Goal: Task Accomplishment & Management: Use online tool/utility

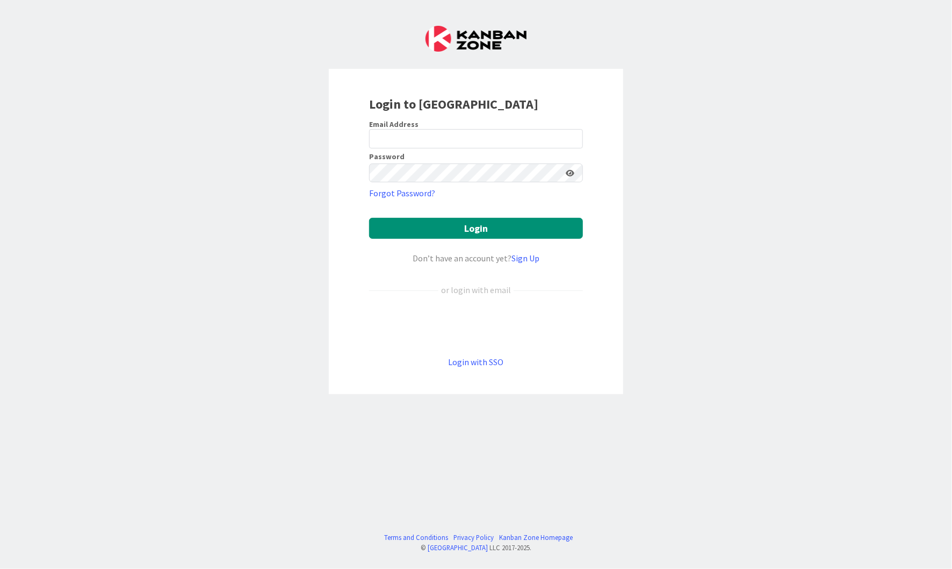
click at [550, 127] on div "Email Address" at bounding box center [476, 124] width 214 height 10
click at [574, 139] on keeper-lock "Open Keeper Popup" at bounding box center [571, 138] width 13 height 13
click at [555, 138] on input "email" at bounding box center [476, 138] width 214 height 19
type input "[EMAIL_ADDRESS][DOMAIN_NAME]"
click at [529, 231] on button "Login" at bounding box center [476, 228] width 214 height 21
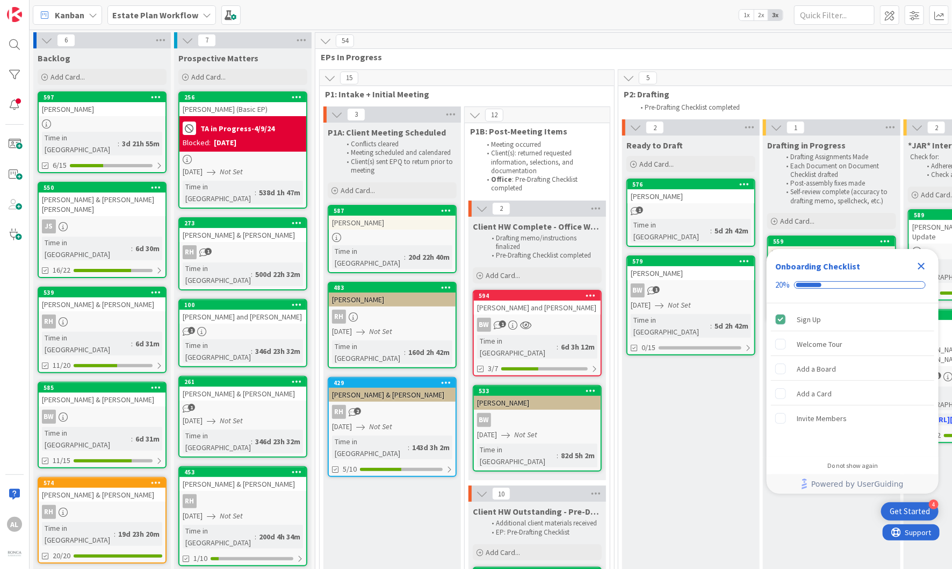
click at [203, 15] on icon at bounding box center [207, 15] width 9 height 9
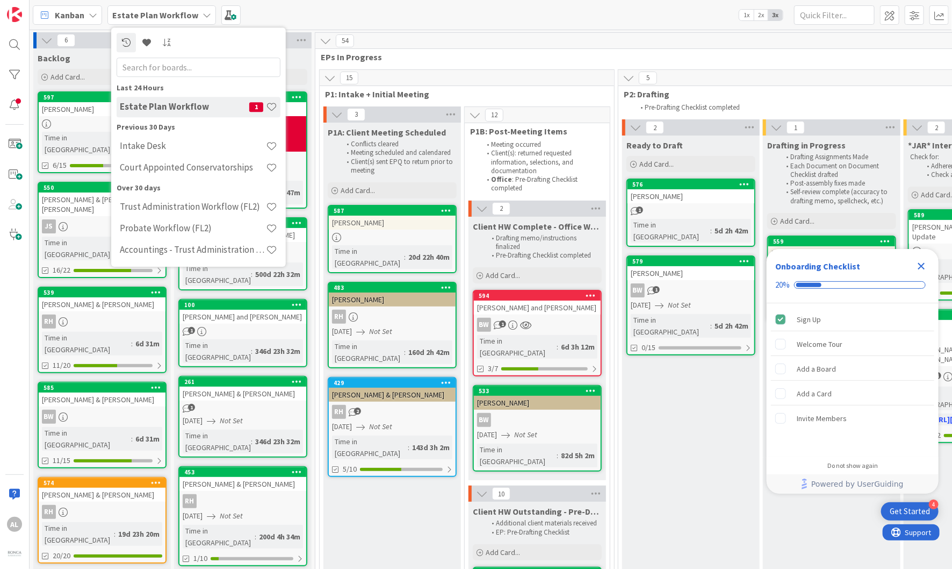
click at [203, 14] on icon at bounding box center [207, 15] width 9 height 9
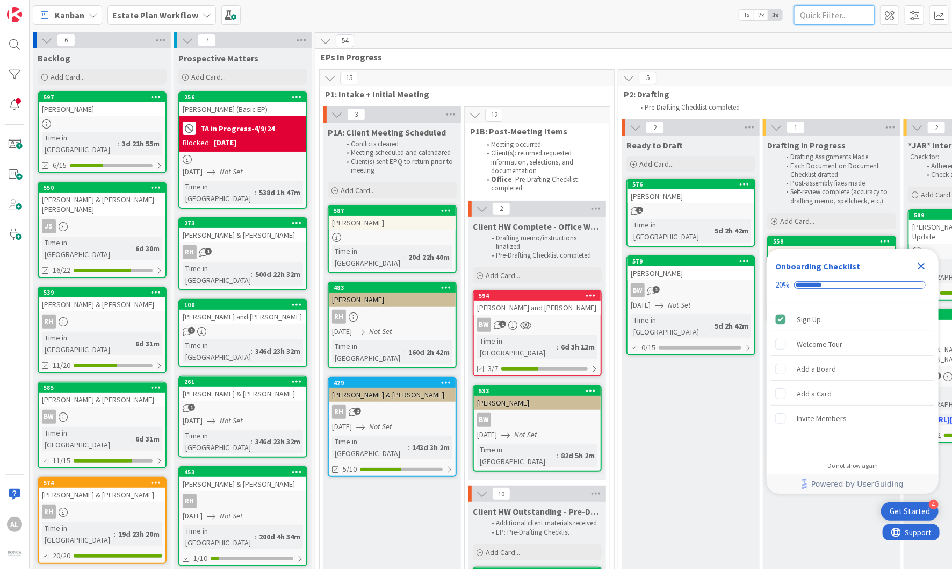
click at [845, 16] on input "text" at bounding box center [834, 14] width 81 height 19
type input "[PERSON_NAME]"
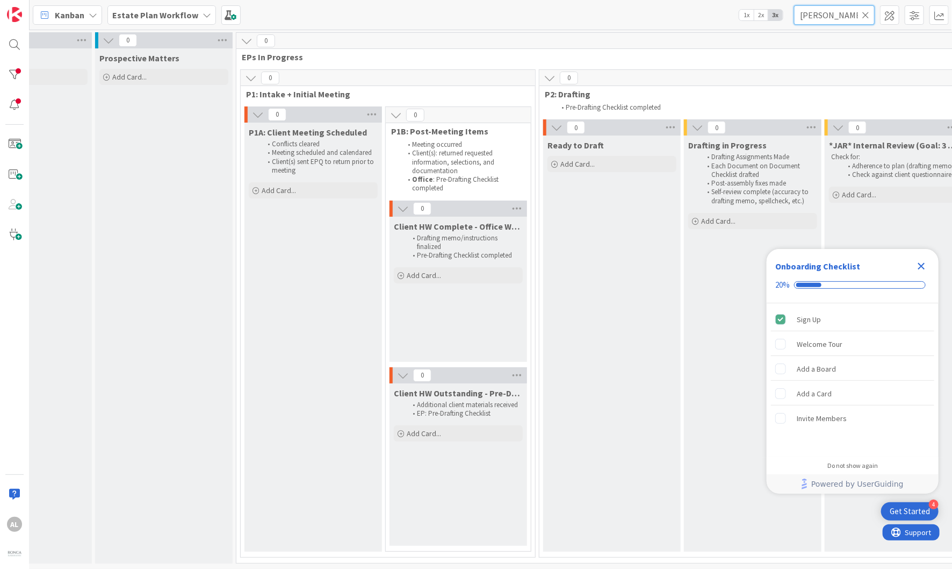
scroll to position [0, 54]
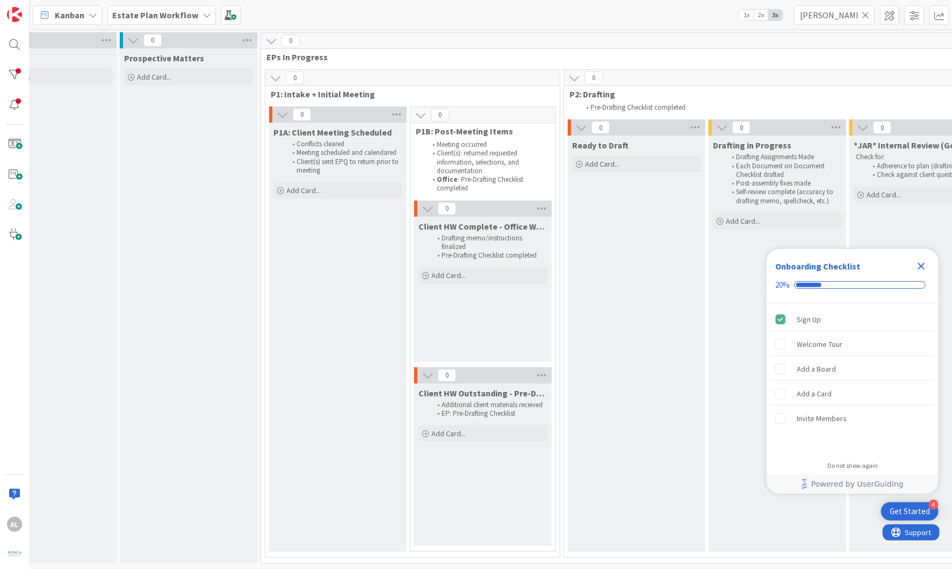
click at [869, 15] on icon at bounding box center [866, 15] width 8 height 10
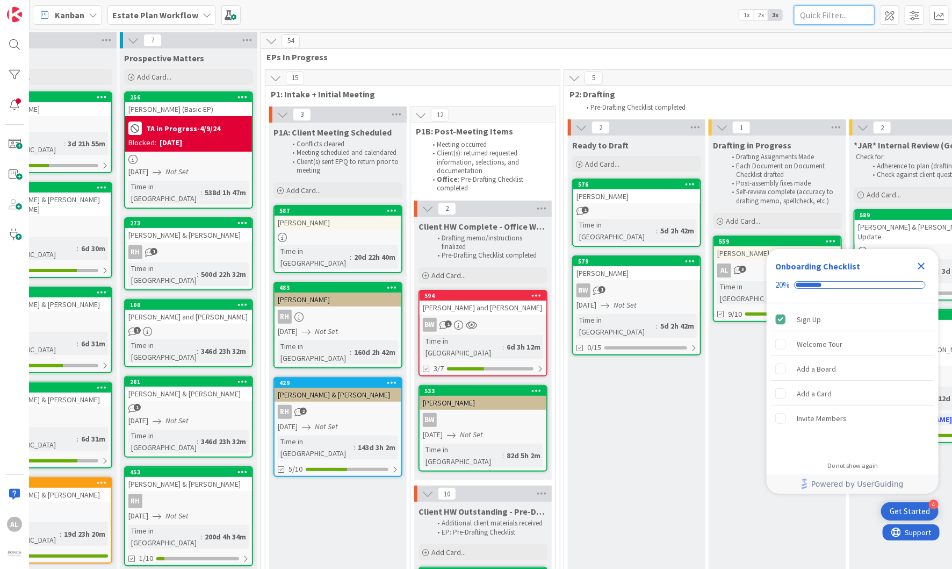
click at [846, 16] on input "text" at bounding box center [834, 14] width 81 height 19
type input "[PERSON_NAME]"
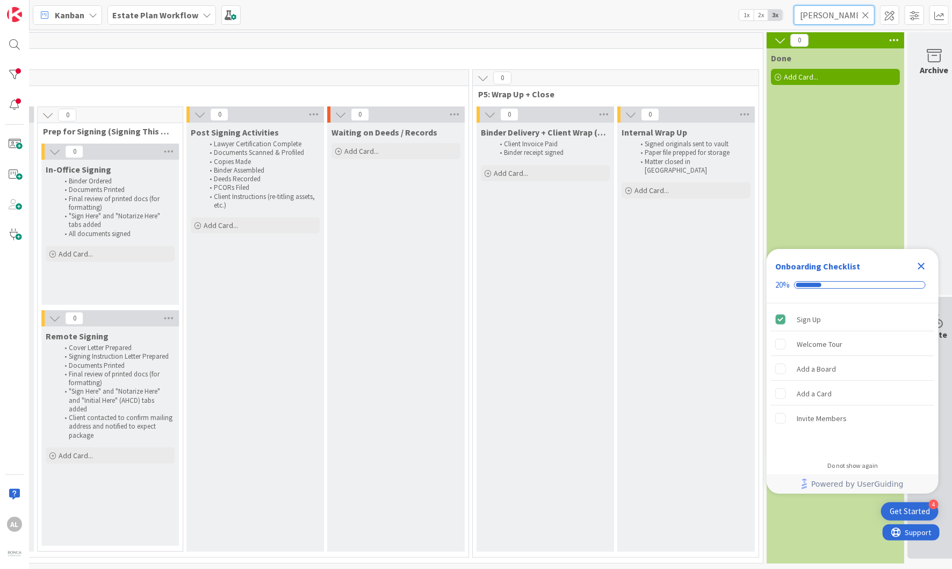
scroll to position [0, 1617]
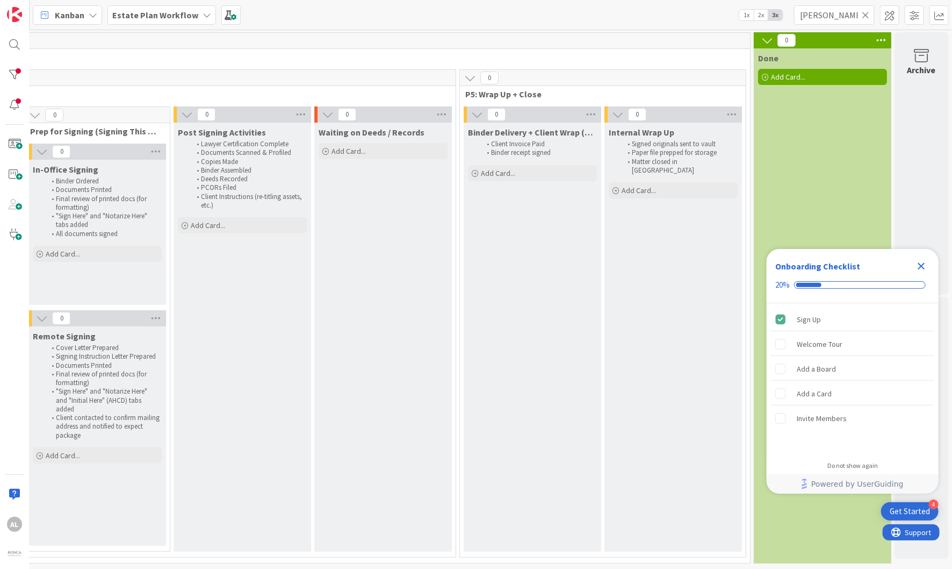
click at [922, 263] on icon "Close Checklist" at bounding box center [921, 266] width 13 height 13
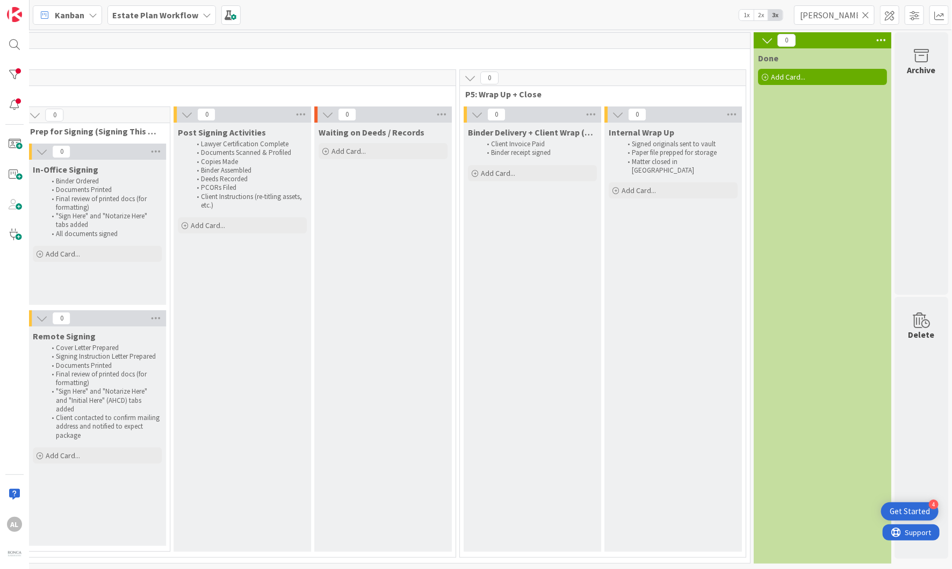
scroll to position [0, 0]
